Goal: Transaction & Acquisition: Purchase product/service

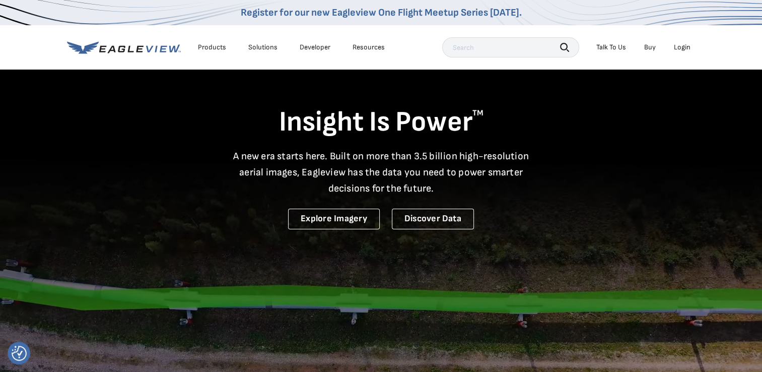
click at [681, 48] on div "Login" at bounding box center [682, 47] width 17 height 9
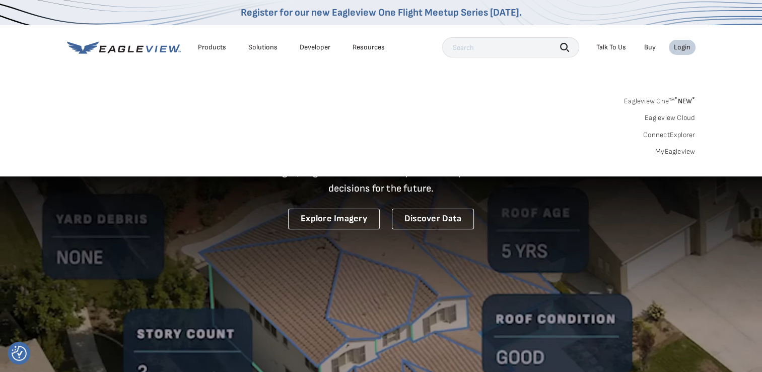
click at [685, 149] on link "MyEagleview" at bounding box center [676, 151] width 40 height 9
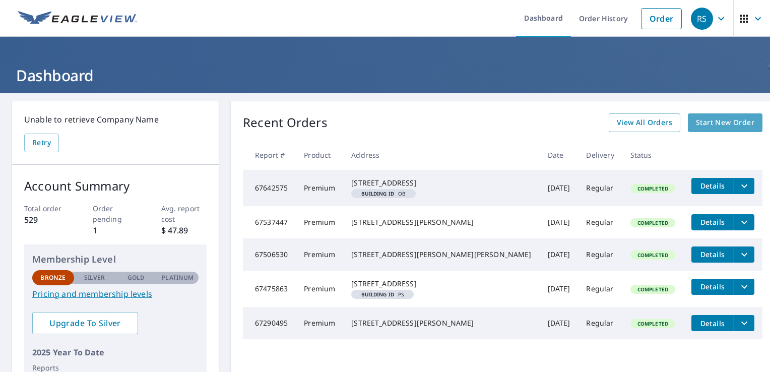
click at [706, 120] on span "Start New Order" at bounding box center [725, 122] width 58 height 13
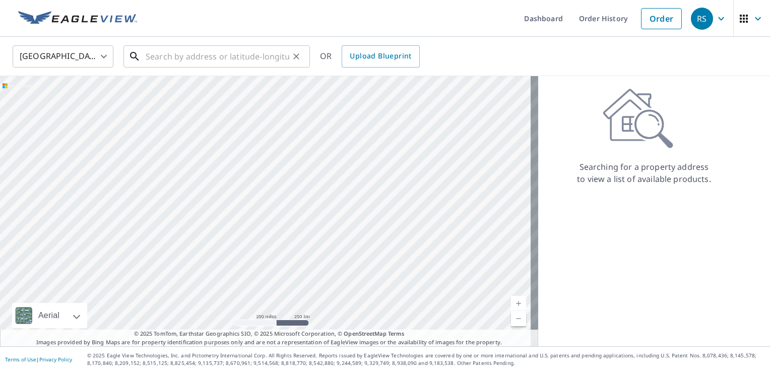
click at [281, 59] on input "text" at bounding box center [218, 56] width 144 height 28
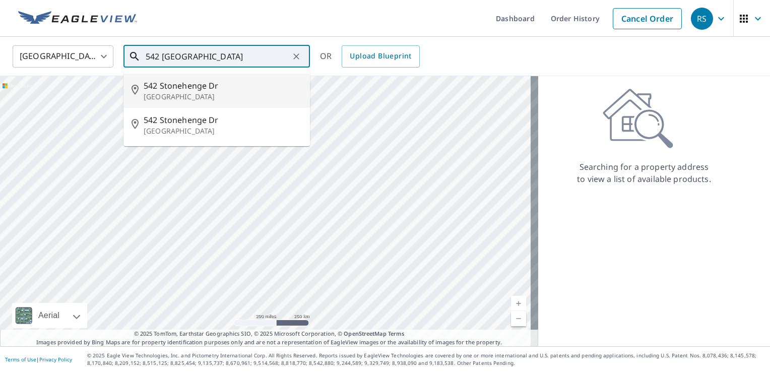
click at [253, 92] on p "[GEOGRAPHIC_DATA]" at bounding box center [223, 97] width 158 height 10
type input "[STREET_ADDRESS]"
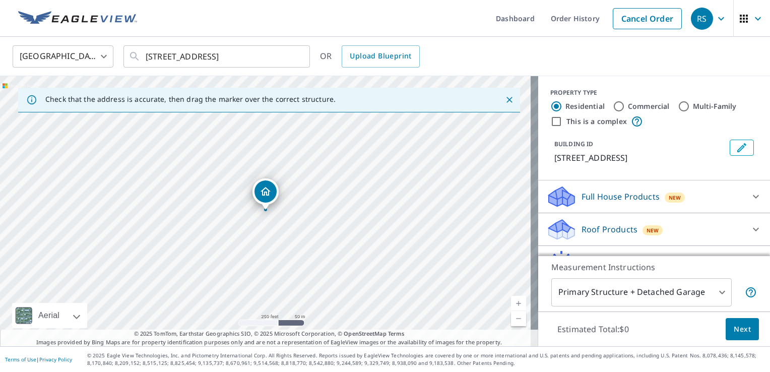
click at [750, 231] on icon at bounding box center [756, 229] width 12 height 12
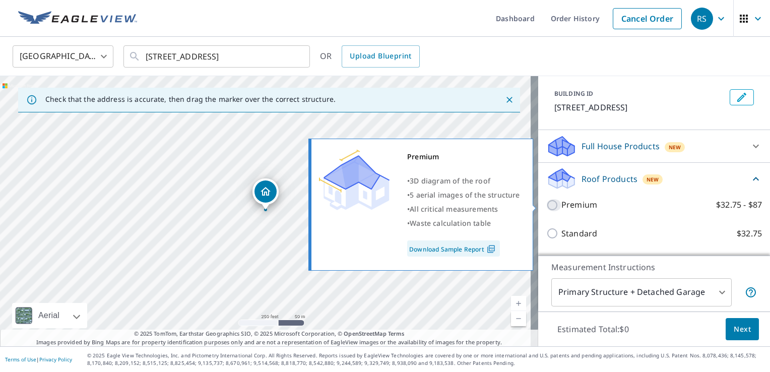
click at [546, 204] on input "Premium $32.75 - $87" at bounding box center [553, 205] width 15 height 12
checkbox input "true"
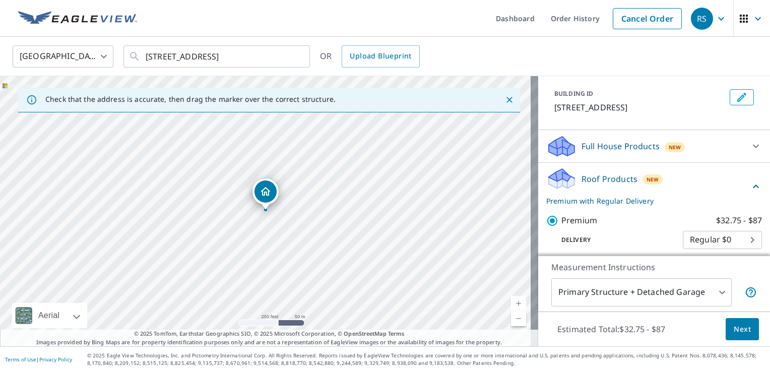
click at [726, 325] on button "Next" at bounding box center [742, 329] width 33 height 23
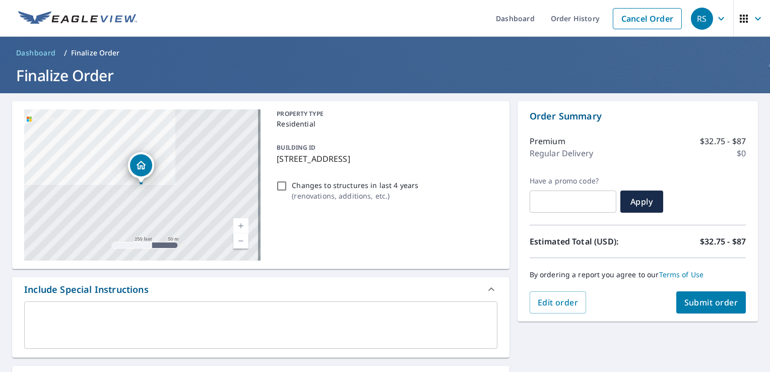
click at [684, 298] on span "Submit order" at bounding box center [711, 302] width 54 height 11
checkbox input "true"
